Goal: Information Seeking & Learning: Learn about a topic

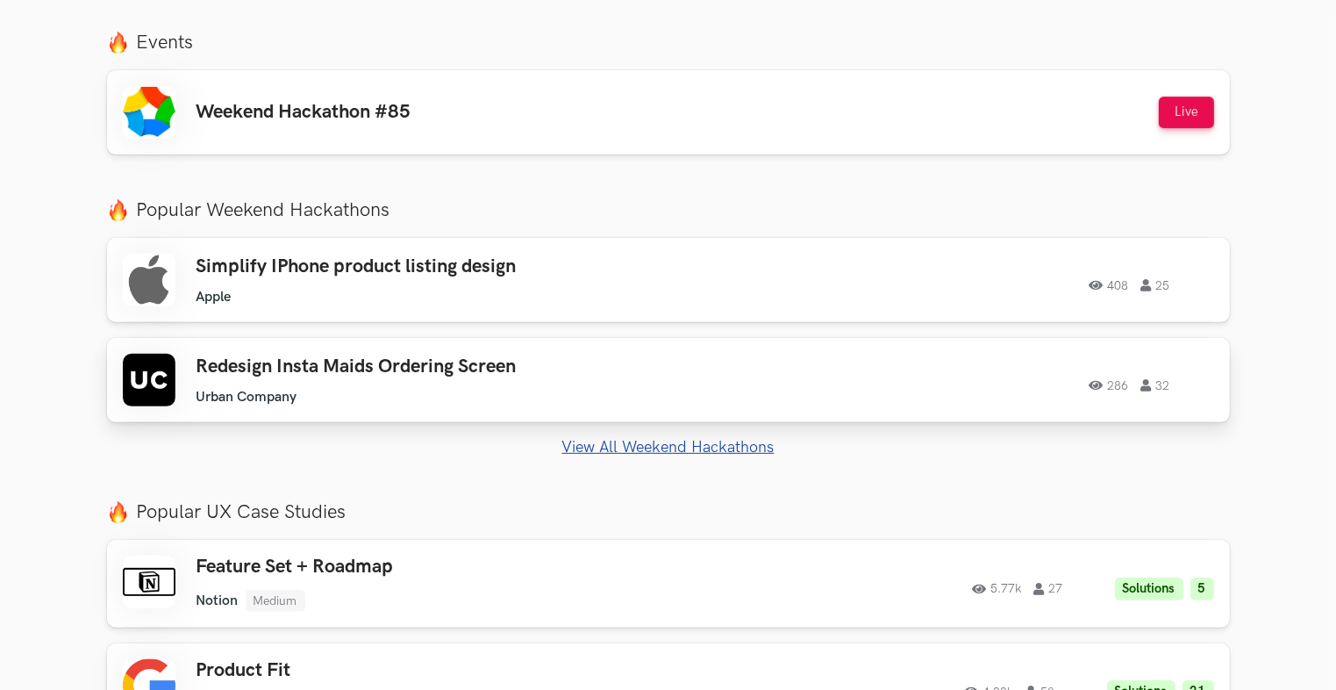
scroll to position [702, 0]
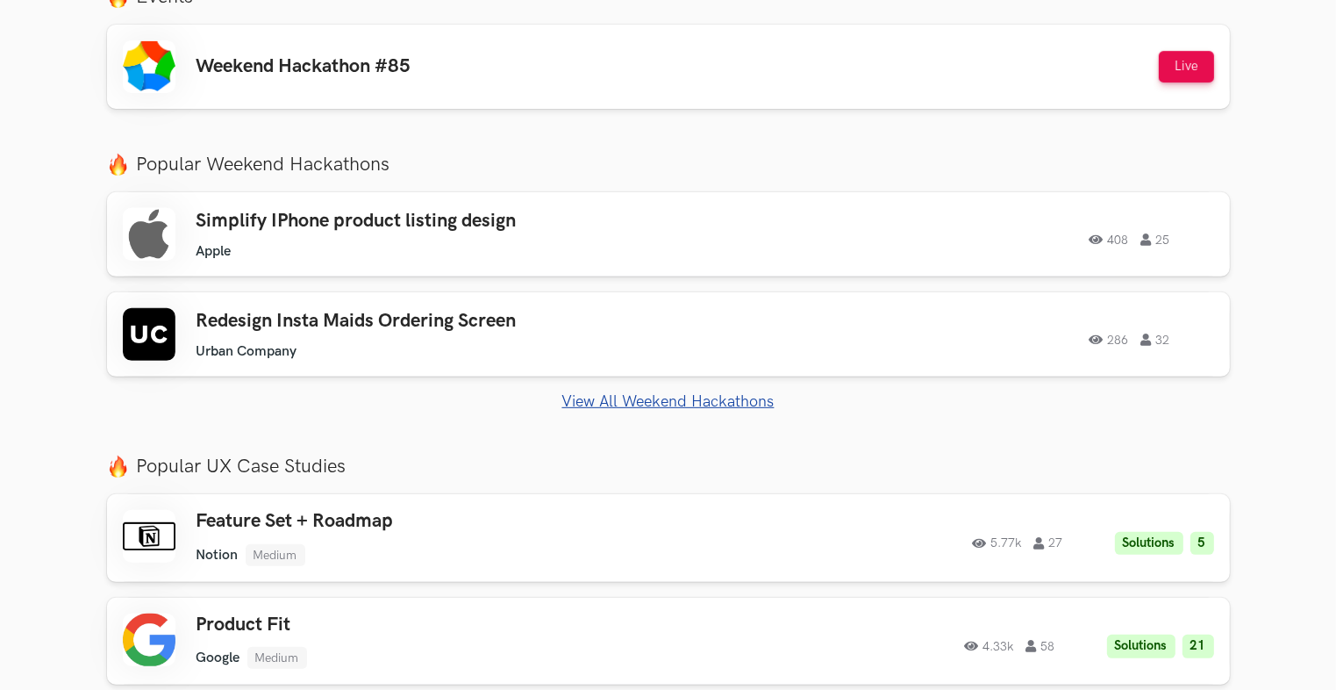
click at [635, 394] on link "View All Weekend Hackathons" at bounding box center [668, 401] width 1123 height 18
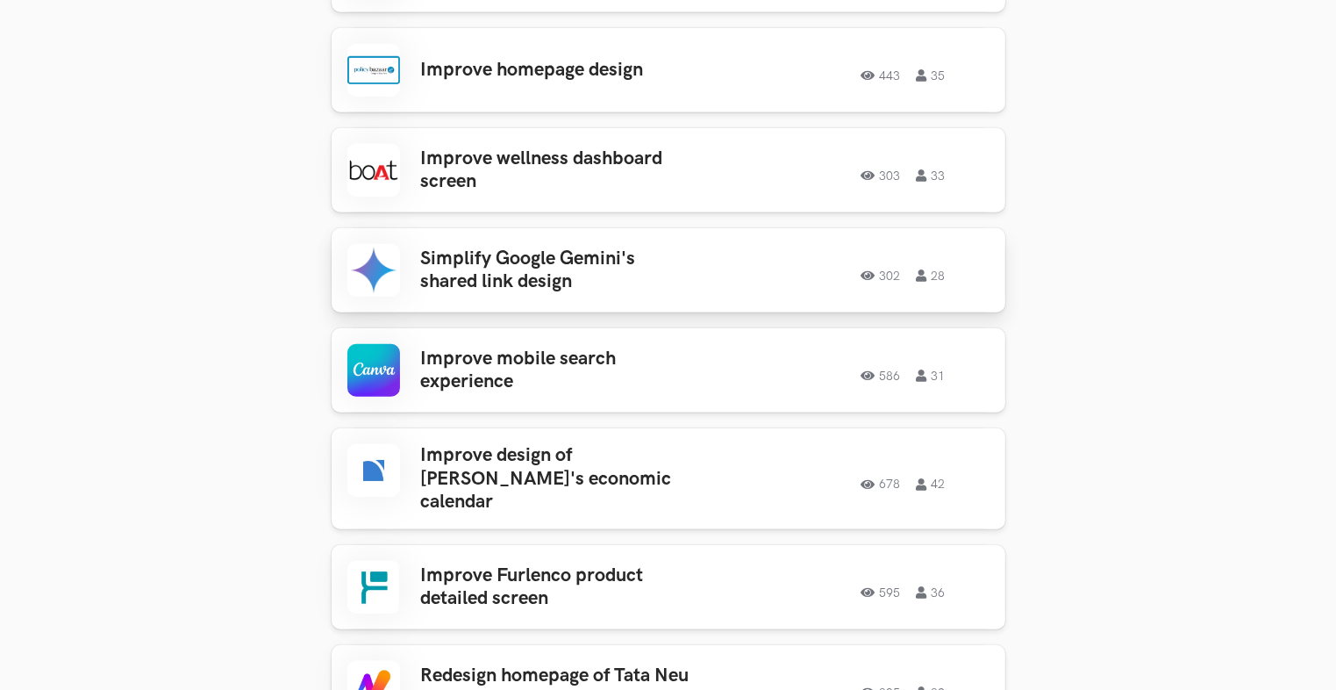
scroll to position [1432, 0]
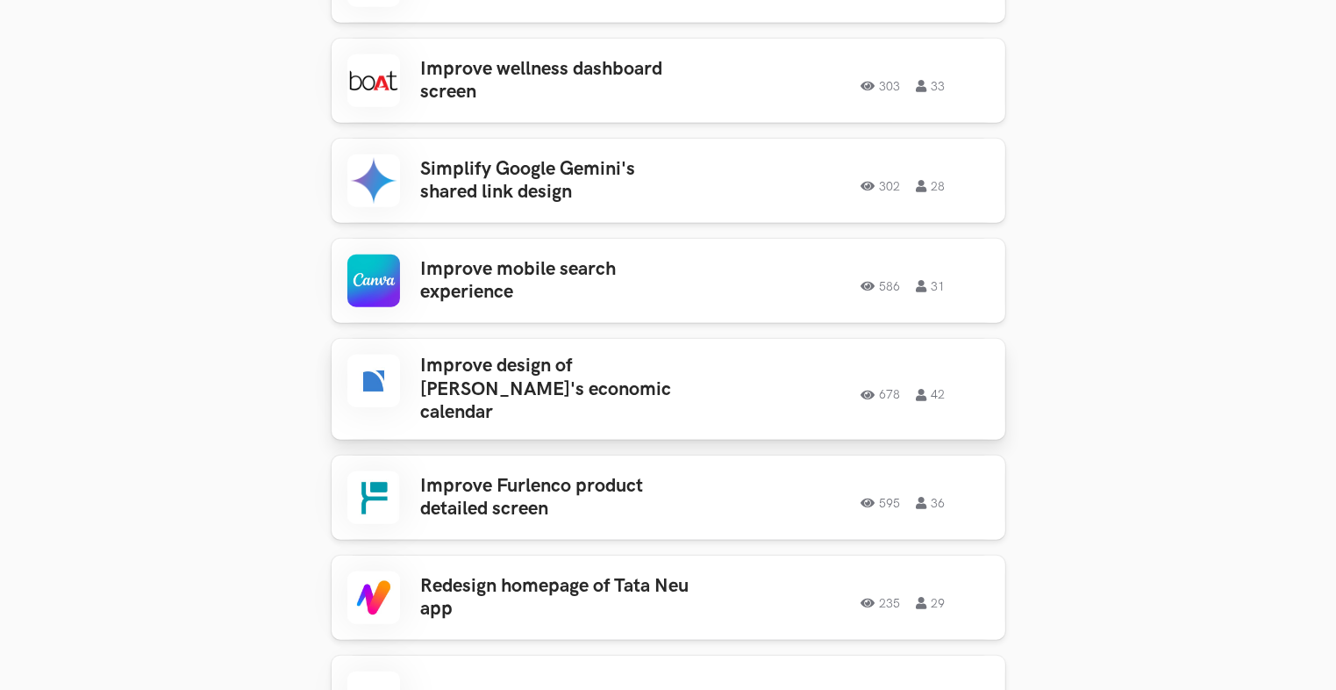
click at [563, 384] on h3 "Improve design of Zerodha's economic calendar" at bounding box center [558, 388] width 274 height 69
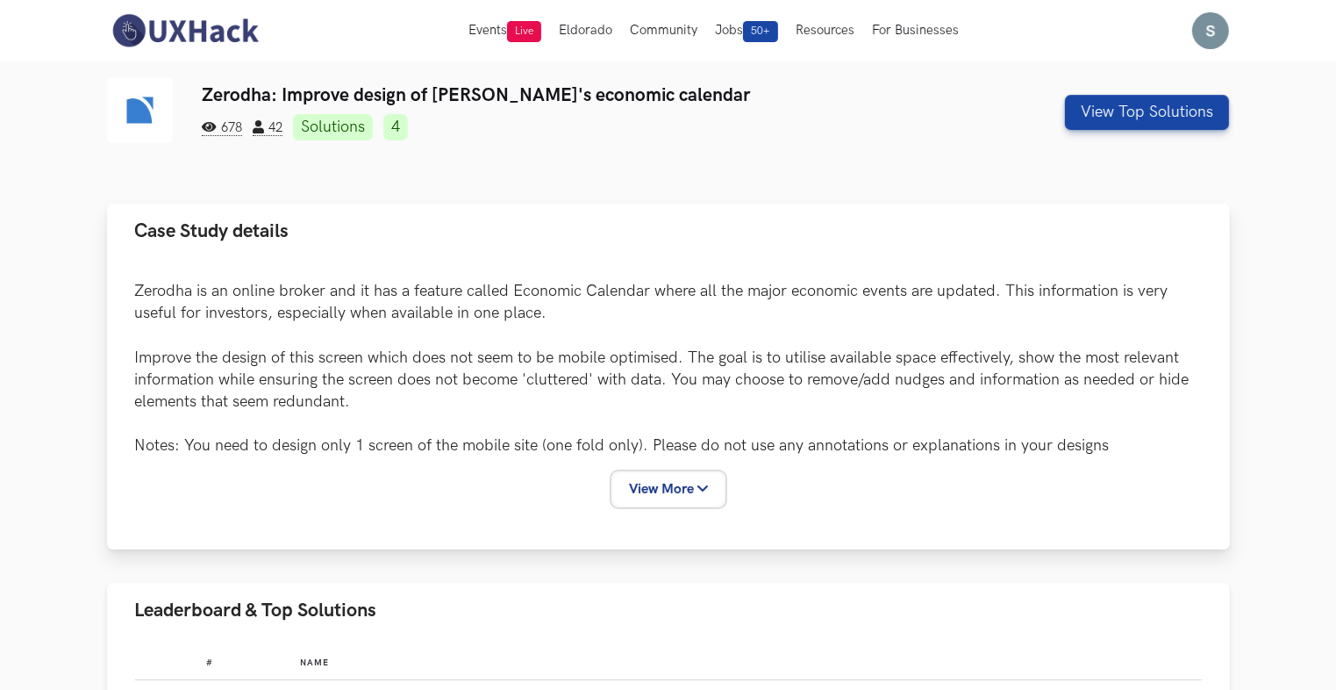
click at [661, 496] on button "View More" at bounding box center [668, 489] width 111 height 32
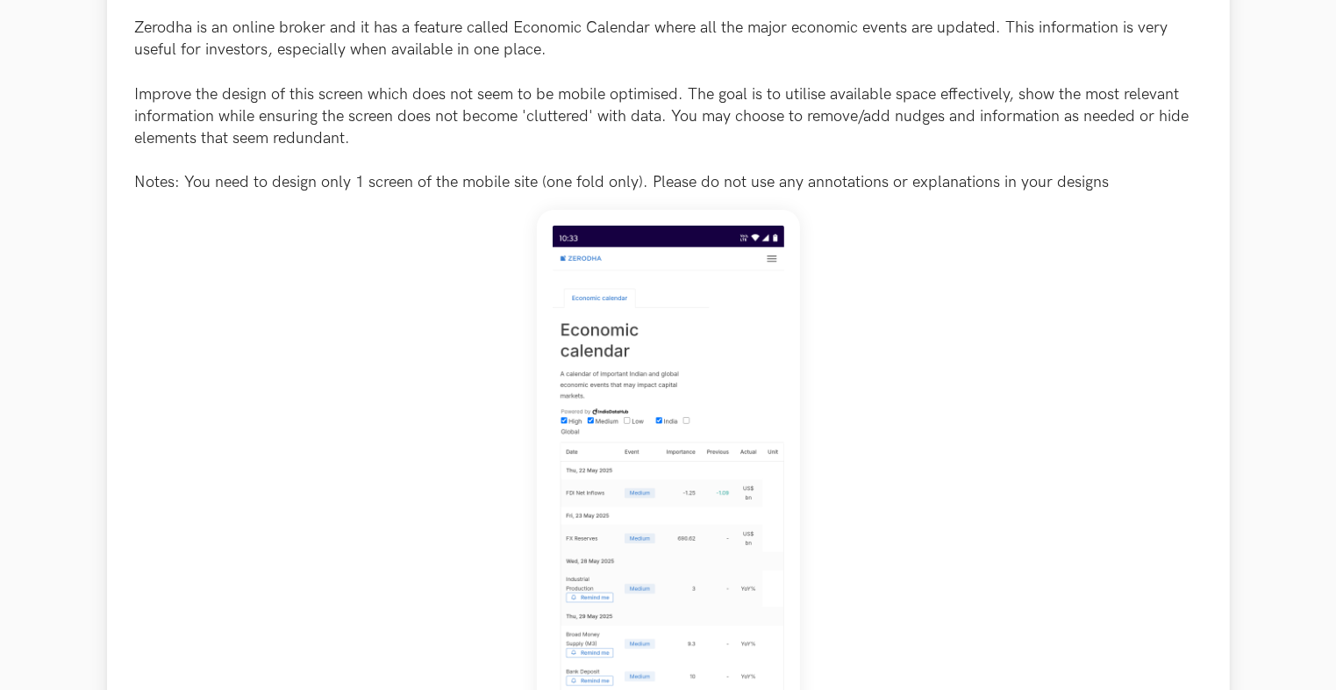
scroll to position [526, 0]
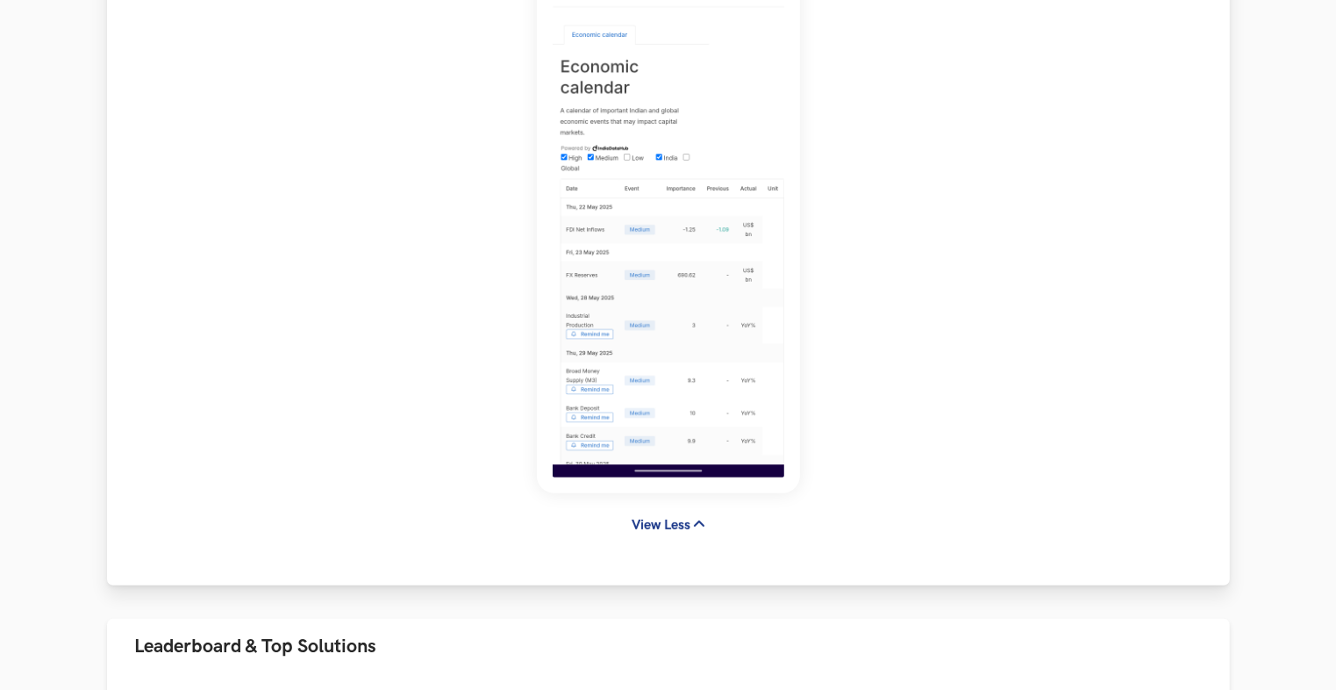
click at [704, 430] on img at bounding box center [668, 219] width 263 height 547
click at [677, 368] on img at bounding box center [668, 219] width 263 height 547
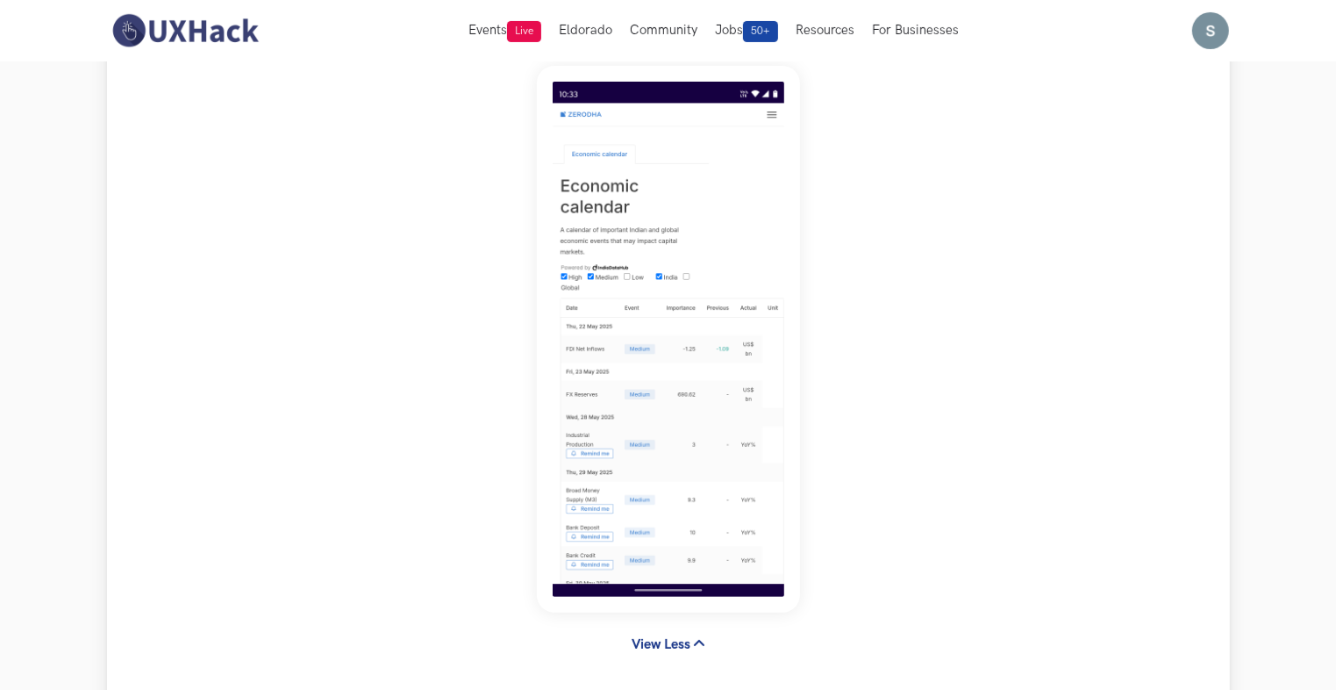
scroll to position [407, 0]
